Goal: Task Accomplishment & Management: Use online tool/utility

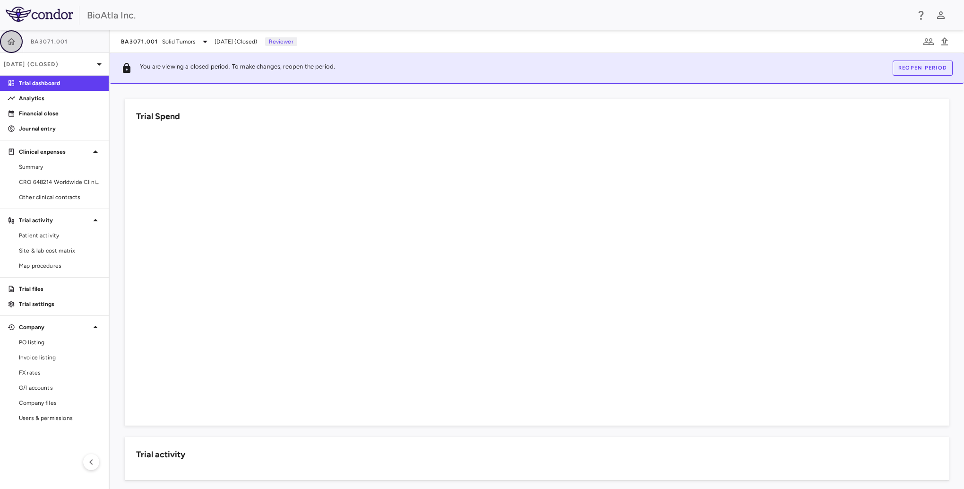
click at [14, 42] on icon "button" at bounding box center [12, 41] width 8 height 7
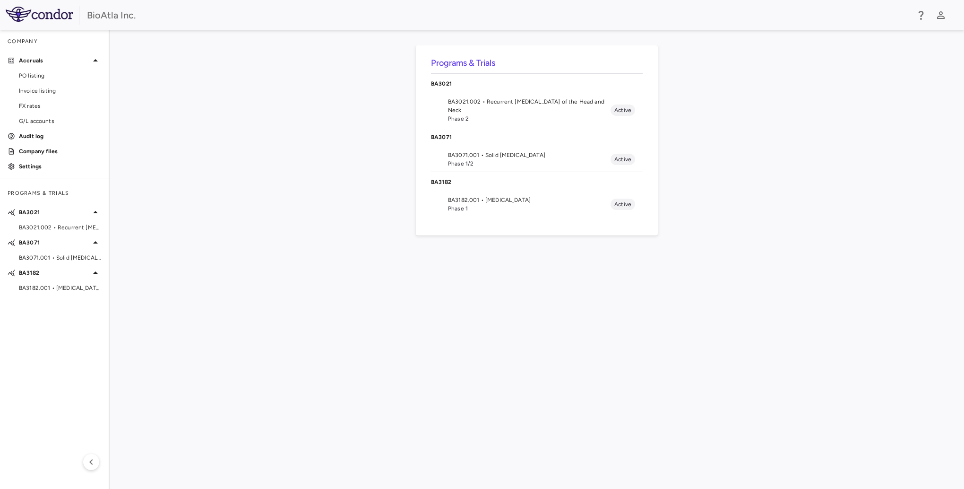
click at [486, 193] on li "BA3182.001 • [MEDICAL_DATA] Phase 1 Active" at bounding box center [537, 204] width 212 height 25
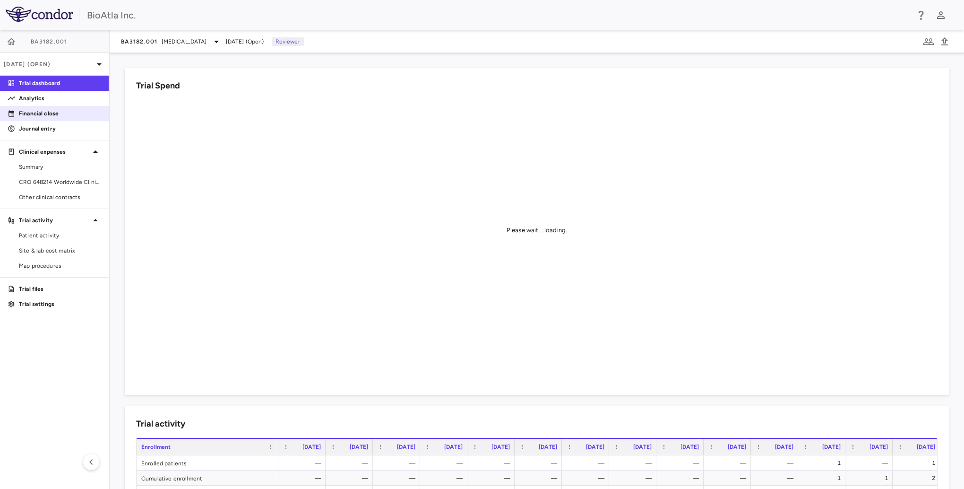
click at [51, 118] on link "Financial close" at bounding box center [54, 113] width 109 height 14
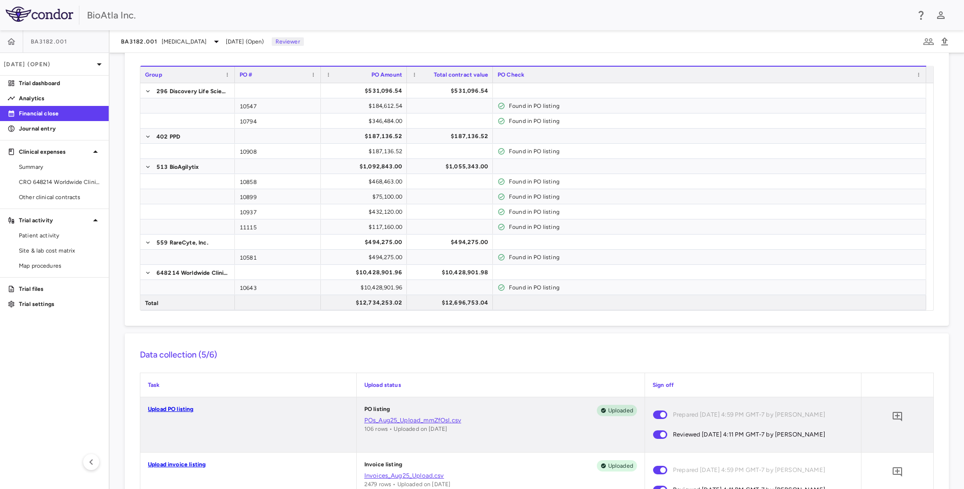
scroll to position [12, 0]
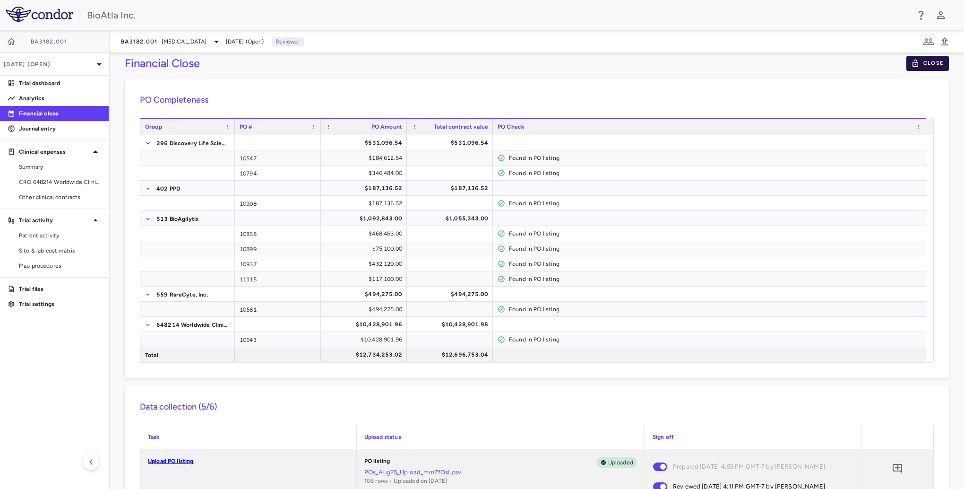
click at [919, 64] on button "Close" at bounding box center [927, 63] width 43 height 15
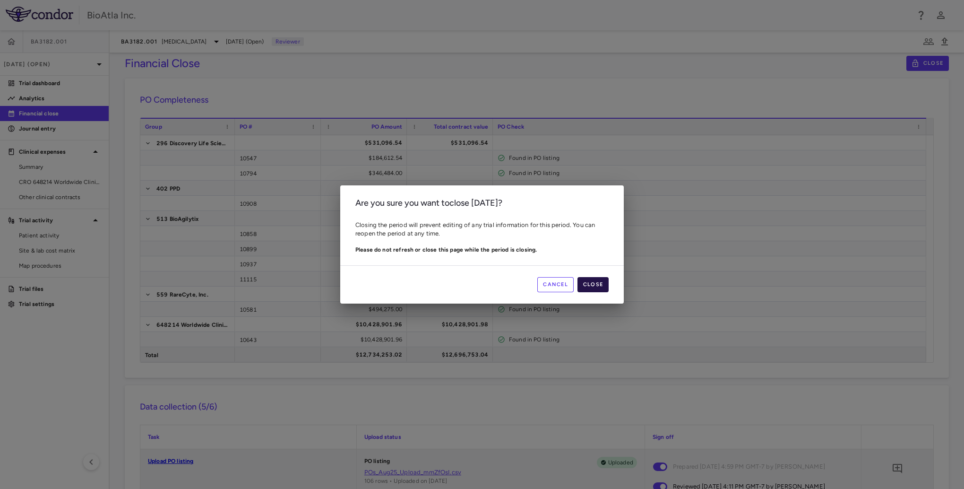
click at [599, 283] on button "Close" at bounding box center [592, 284] width 31 height 15
